Goal: Find specific page/section: Find specific page/section

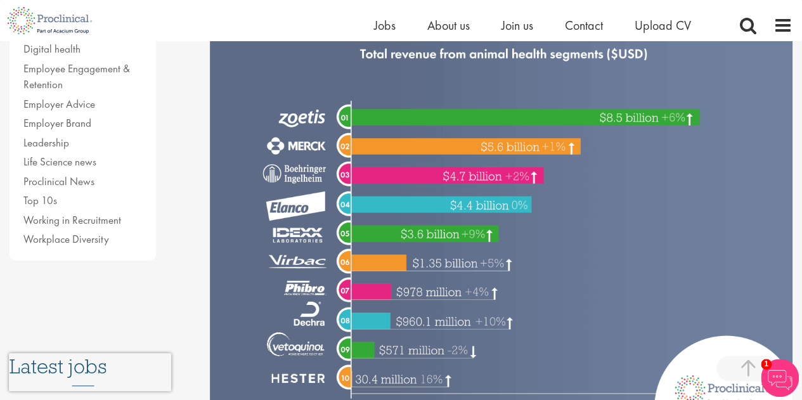
scroll to position [380, 0]
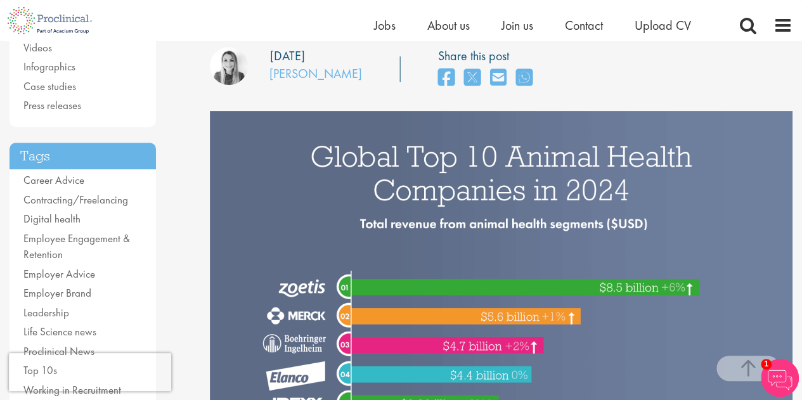
scroll to position [380, 0]
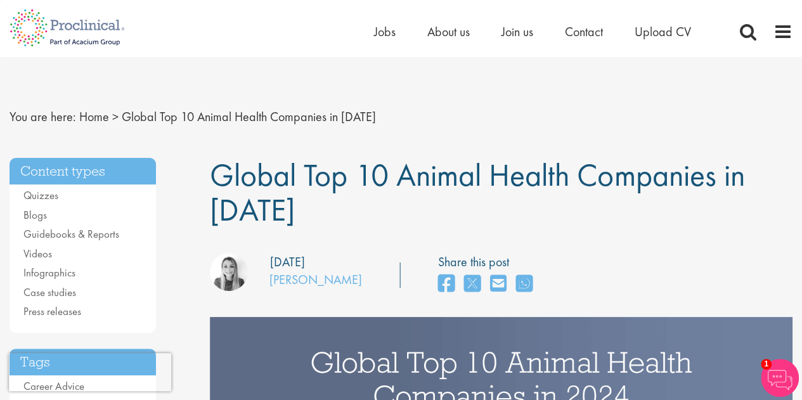
click at [62, 282] on ul "Quizzes Blogs Guidebooks & Reports Videos Infographics Case studies Press relea…" at bounding box center [83, 254] width 146 height 133
click at [60, 273] on link "Infographics" at bounding box center [49, 273] width 52 height 14
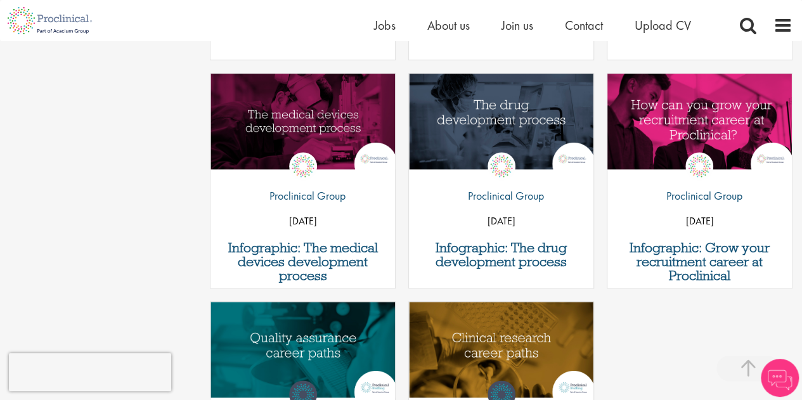
scroll to position [698, 0]
